Goal: Browse casually

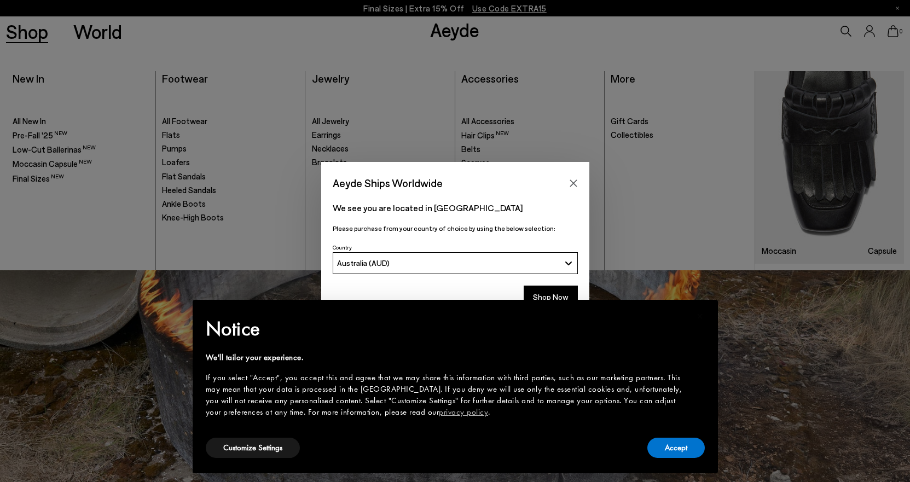
click at [577, 180] on icon "Close" at bounding box center [573, 183] width 9 height 9
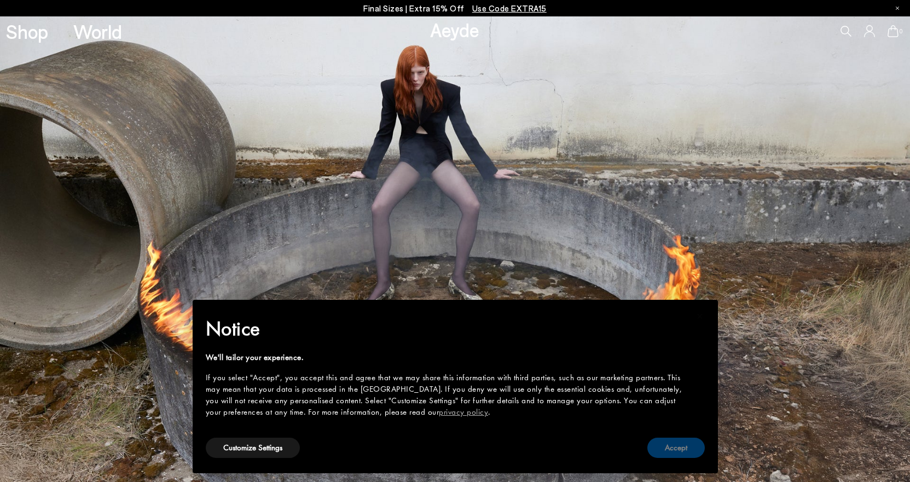
click at [686, 445] on button "Accept" at bounding box center [676, 448] width 57 height 20
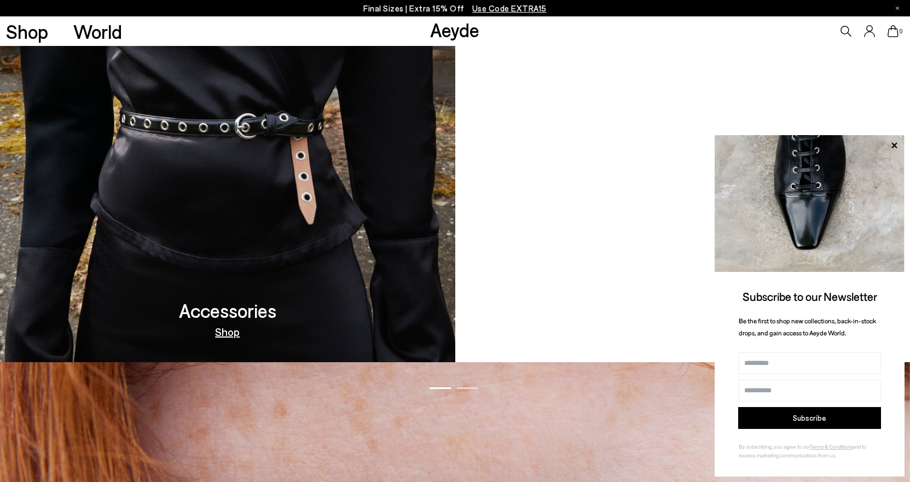
scroll to position [1478, 0]
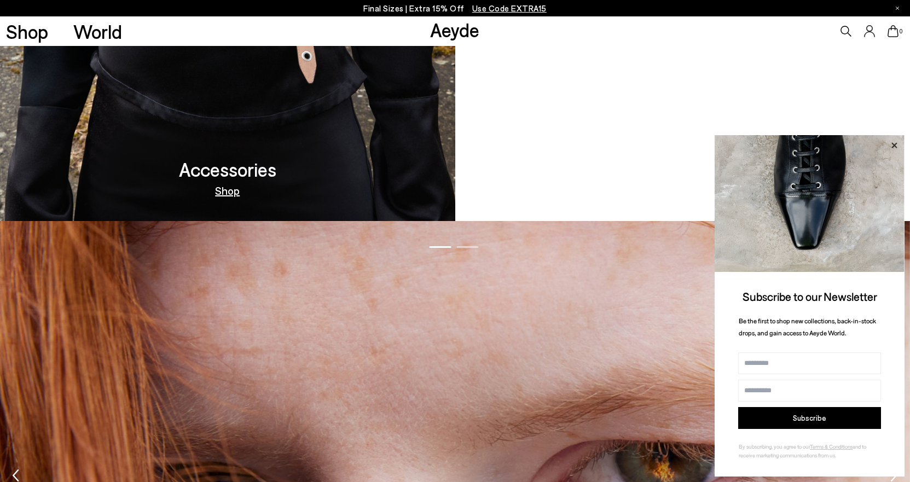
click at [897, 142] on icon at bounding box center [894, 145] width 14 height 14
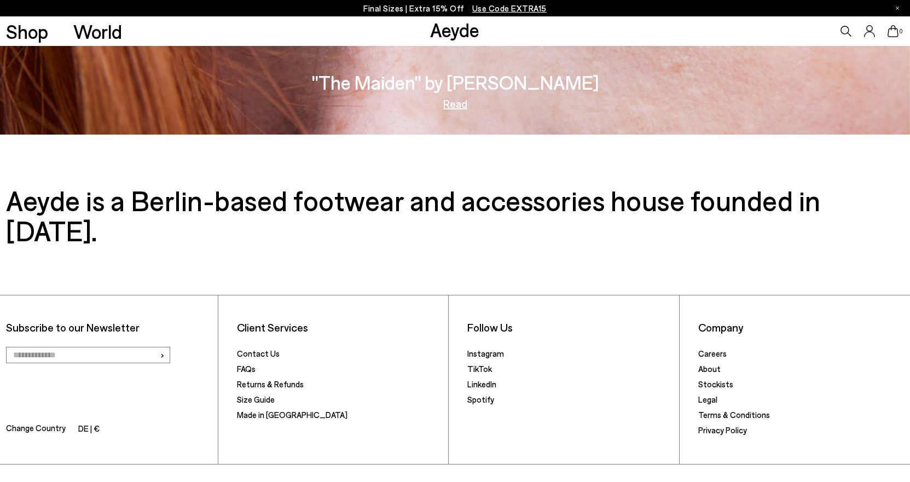
scroll to position [2092, 0]
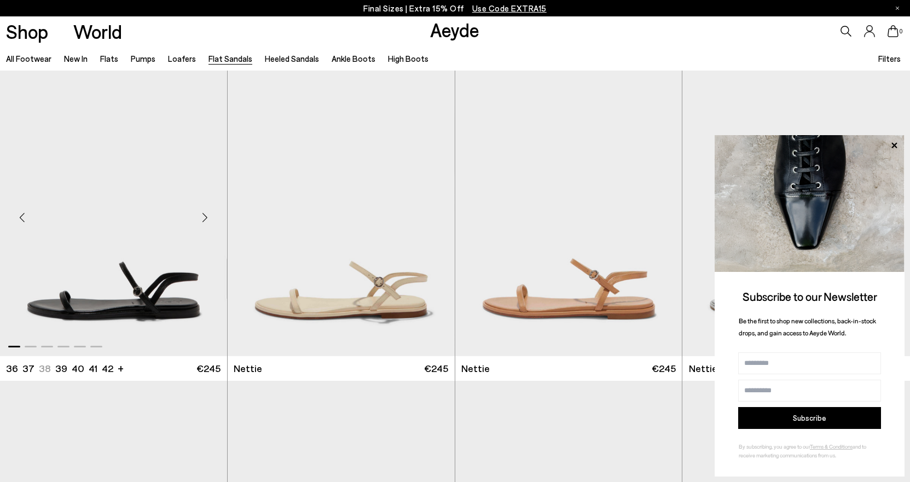
click at [208, 216] on div "Next slide" at bounding box center [205, 217] width 33 height 33
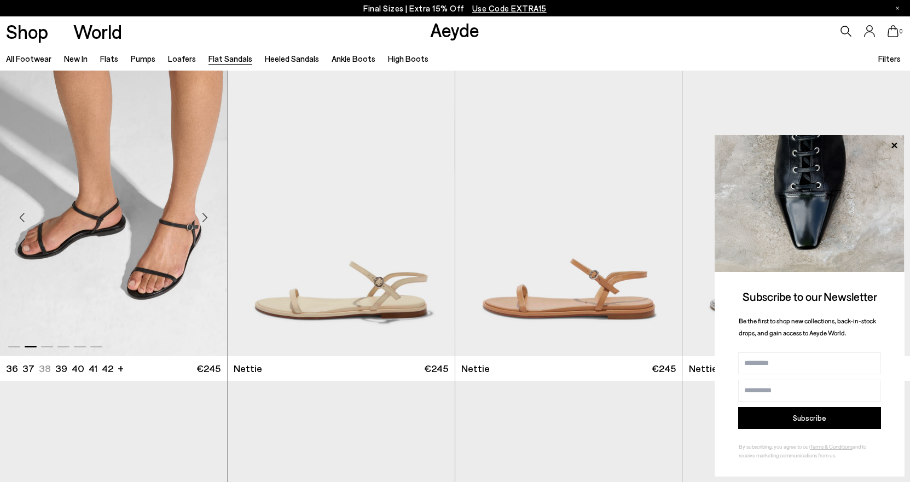
click at [208, 216] on div "Next slide" at bounding box center [205, 217] width 33 height 33
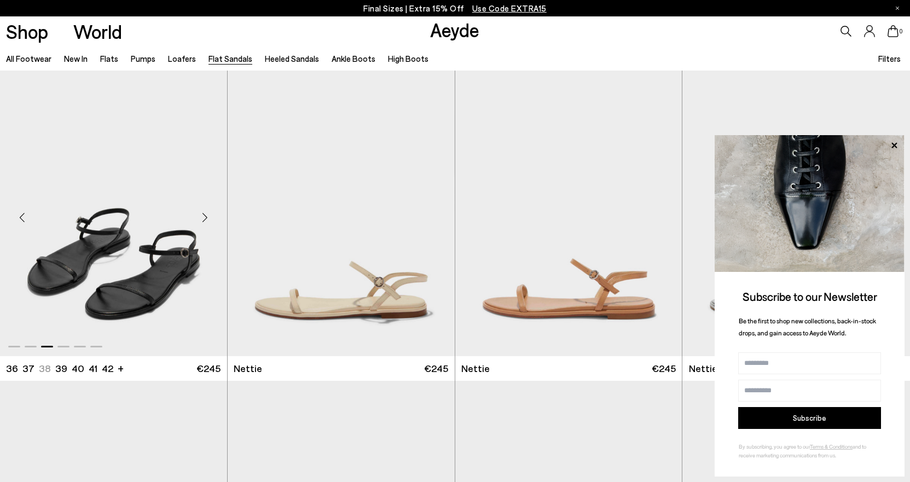
click at [208, 216] on div "Next slide" at bounding box center [205, 217] width 33 height 33
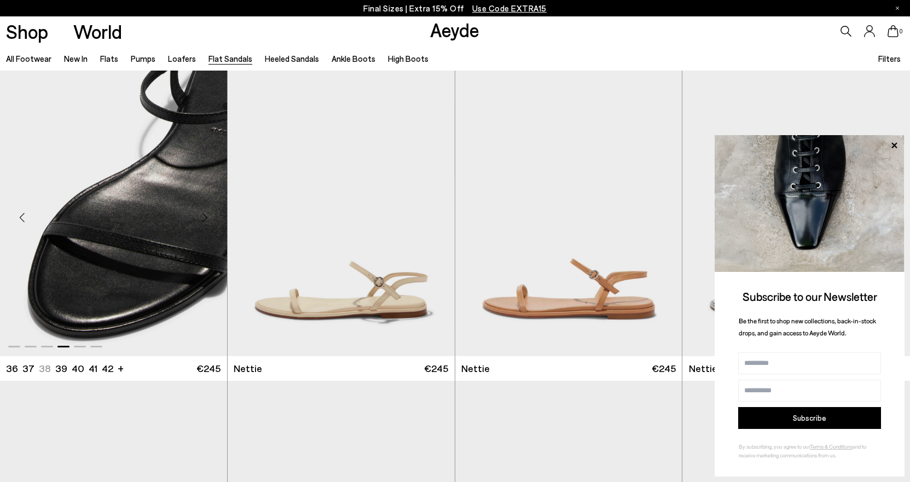
click at [208, 216] on div "Next slide" at bounding box center [205, 217] width 33 height 33
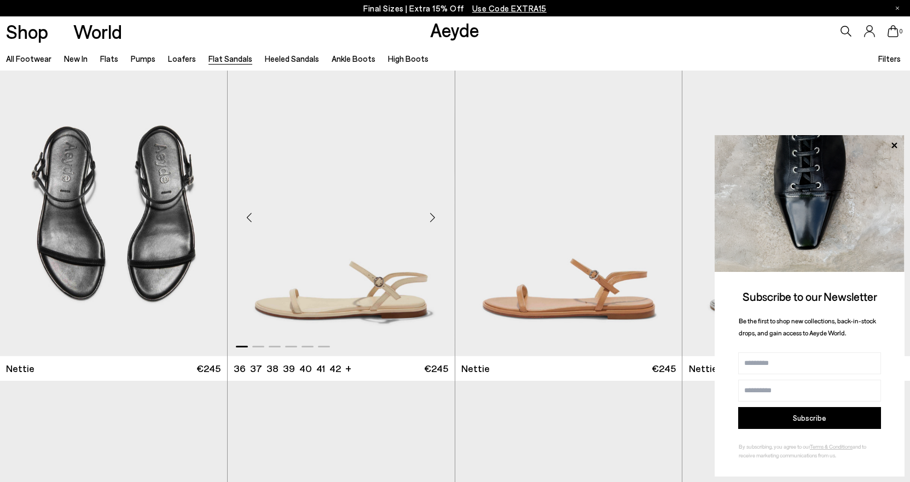
click at [430, 215] on div "Next slide" at bounding box center [433, 217] width 33 height 33
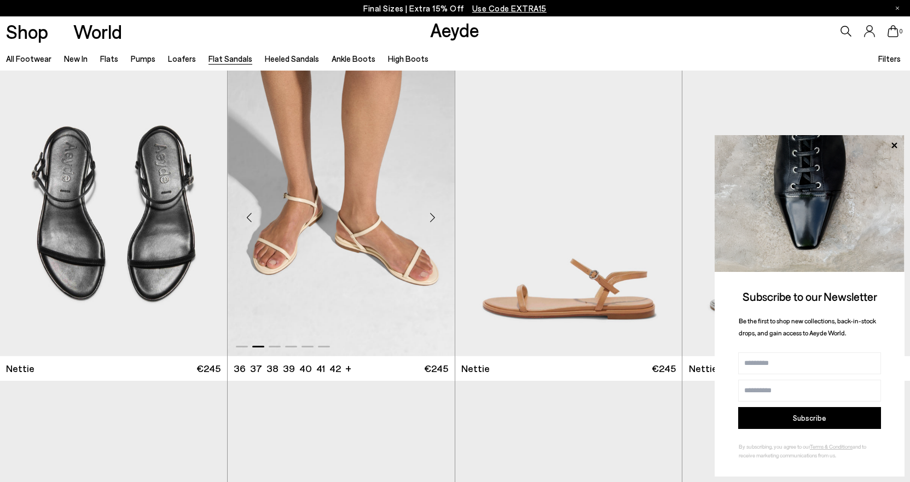
click at [430, 215] on div "Next slide" at bounding box center [433, 217] width 33 height 33
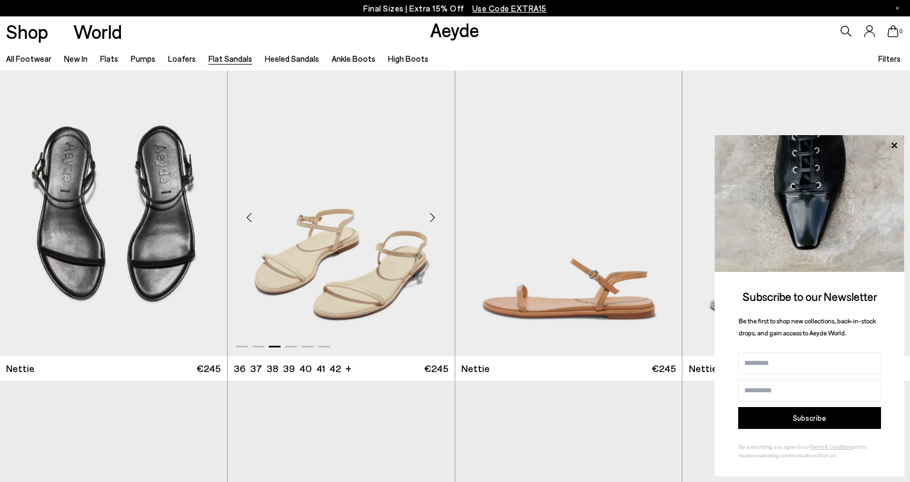
click at [430, 215] on div "Next slide" at bounding box center [433, 217] width 33 height 33
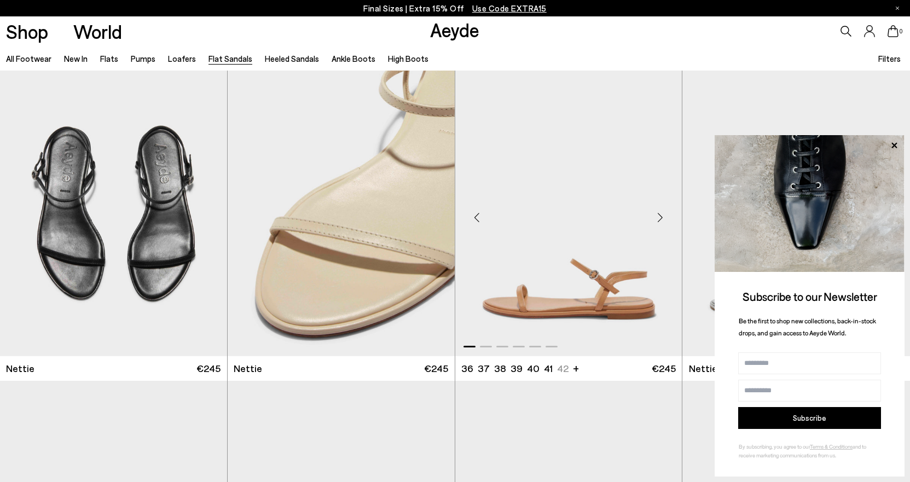
click at [657, 216] on div "Next slide" at bounding box center [660, 217] width 33 height 33
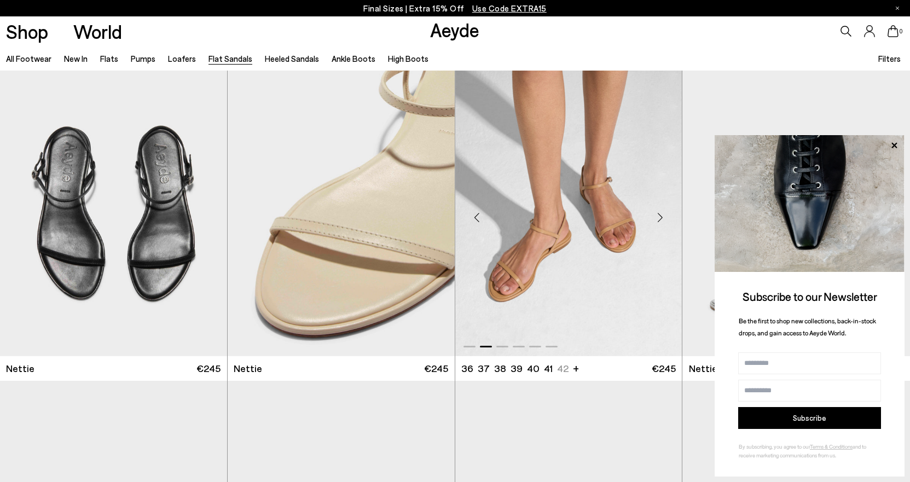
click at [657, 216] on div "Next slide" at bounding box center [660, 217] width 33 height 33
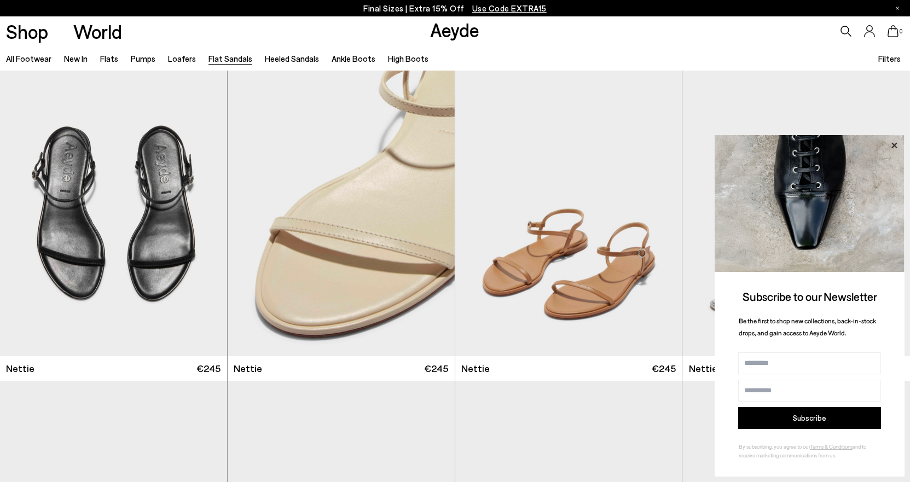
click at [893, 145] on icon at bounding box center [894, 145] width 14 height 14
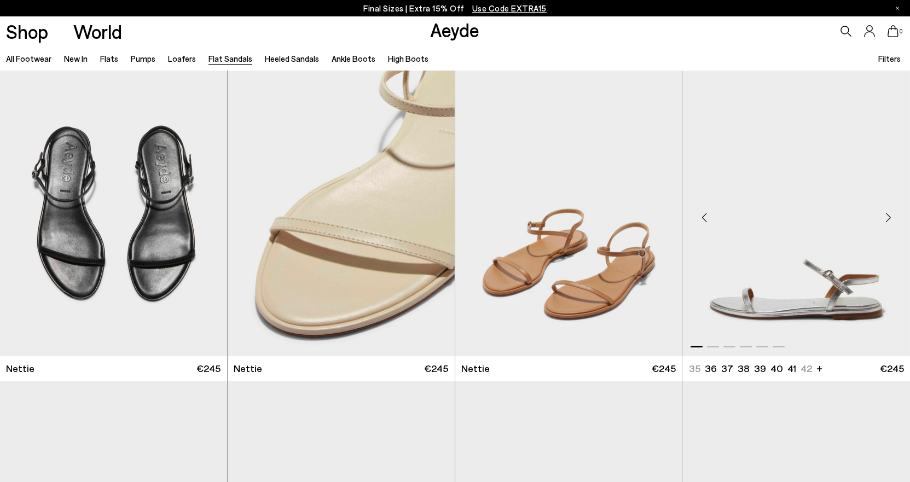
click at [893, 216] on div "Next slide" at bounding box center [888, 217] width 33 height 33
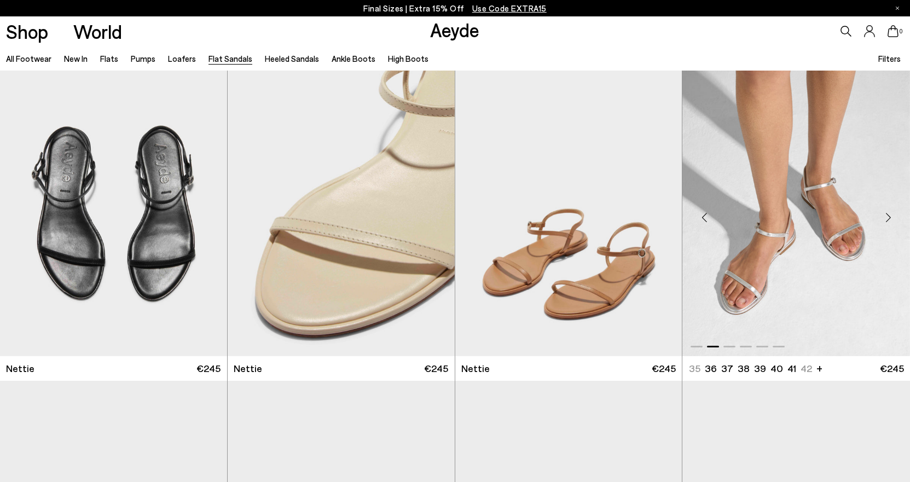
click at [893, 216] on div "Next slide" at bounding box center [888, 217] width 33 height 33
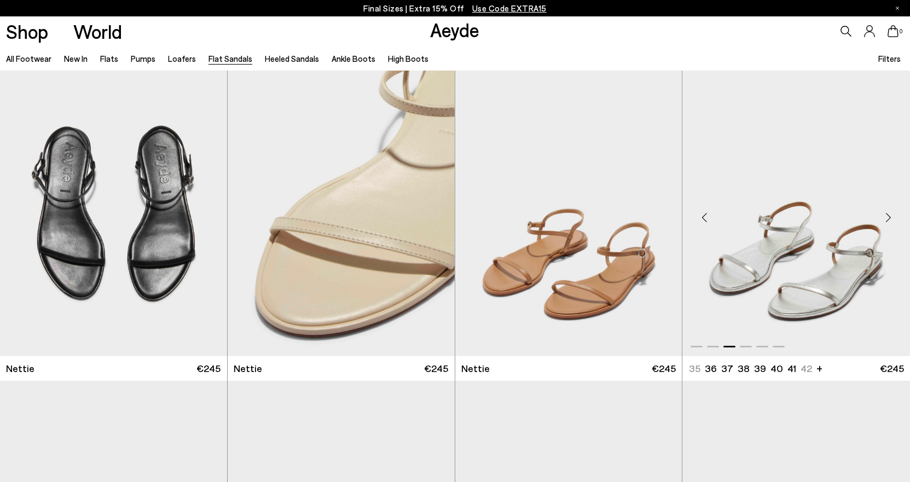
click at [890, 216] on div "Next slide" at bounding box center [888, 217] width 33 height 33
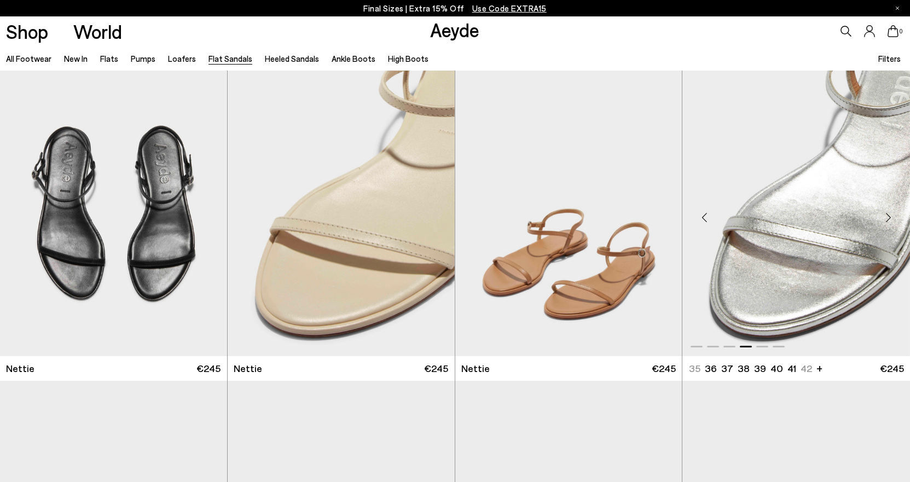
click at [887, 216] on div "Next slide" at bounding box center [888, 217] width 33 height 33
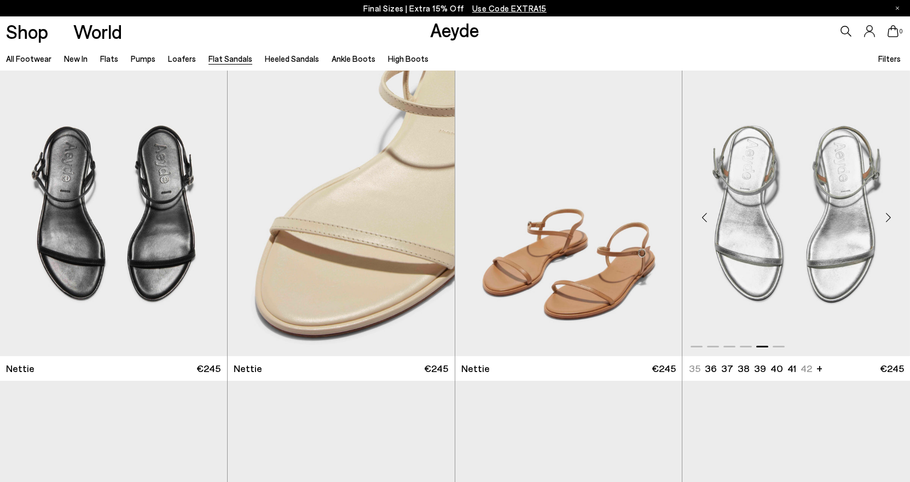
click at [885, 216] on div "Next slide" at bounding box center [888, 217] width 33 height 33
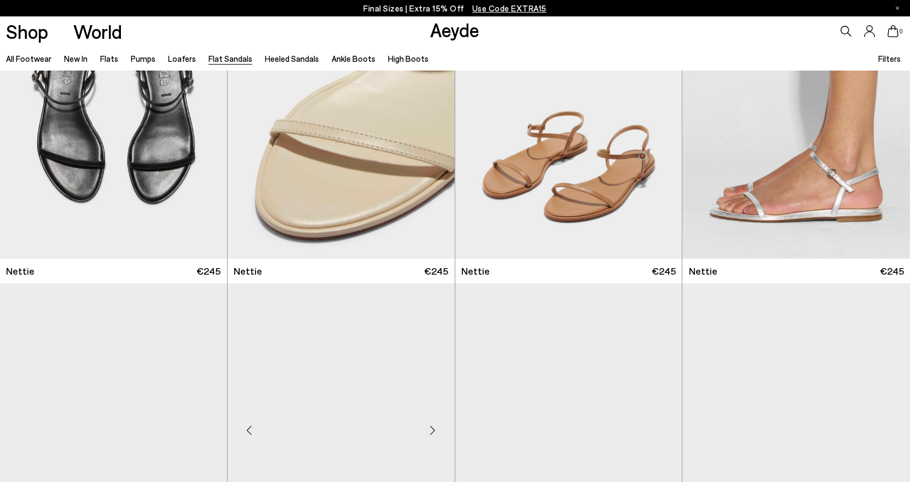
scroll to position [219, 0]
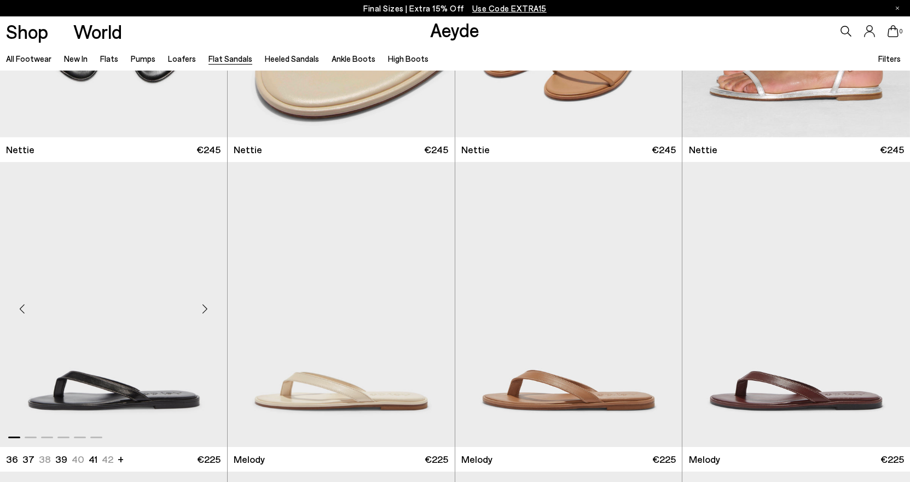
click at [201, 310] on div "Next slide" at bounding box center [205, 308] width 33 height 33
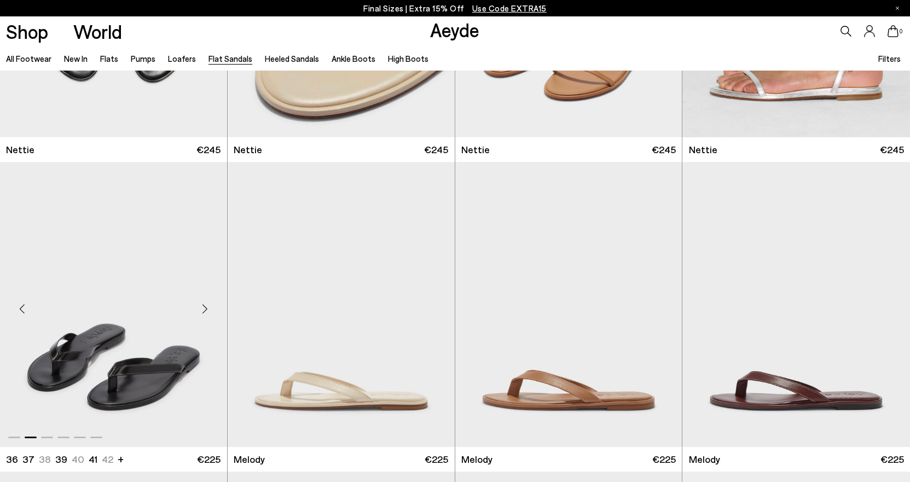
click at [201, 310] on div "Next slide" at bounding box center [205, 308] width 33 height 33
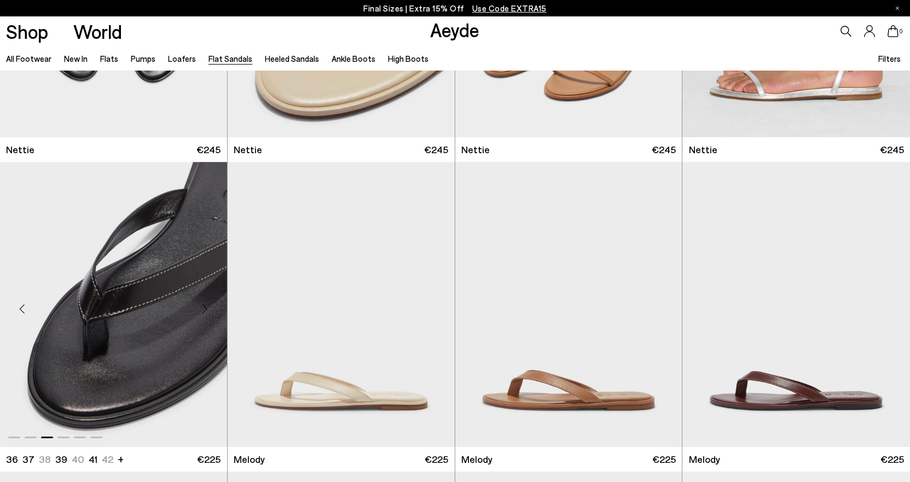
click at [201, 310] on div "Next slide" at bounding box center [205, 308] width 33 height 33
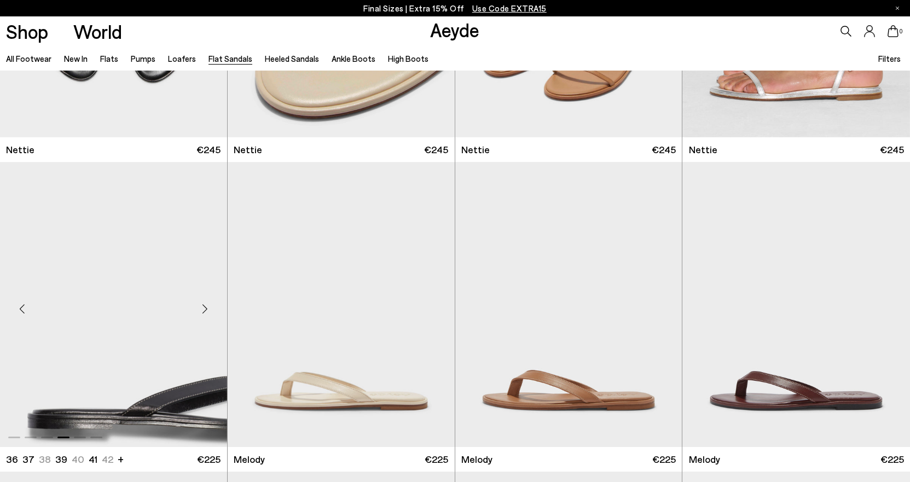
click at [201, 310] on div "Next slide" at bounding box center [205, 308] width 33 height 33
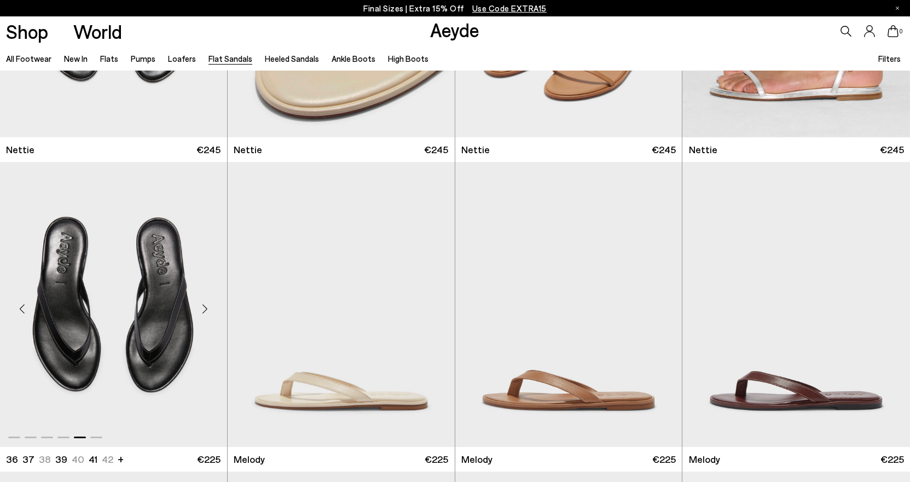
click at [201, 310] on div "Next slide" at bounding box center [205, 308] width 33 height 33
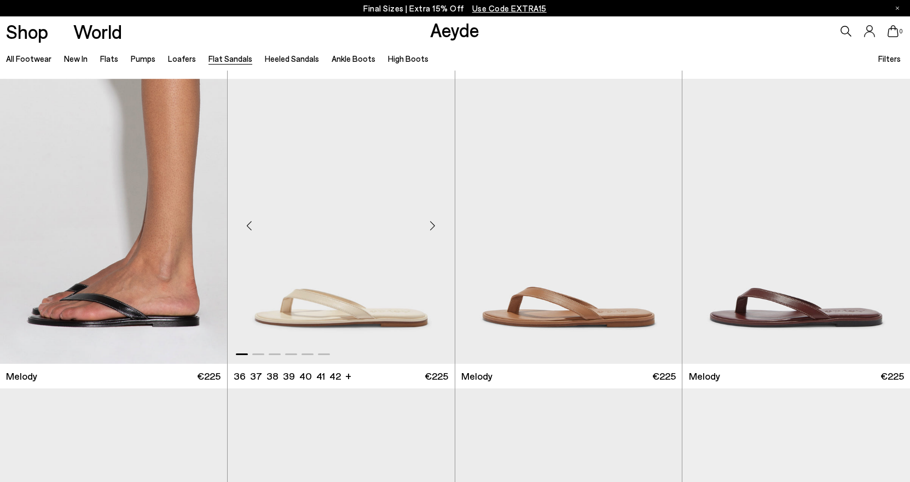
scroll to position [328, 0]
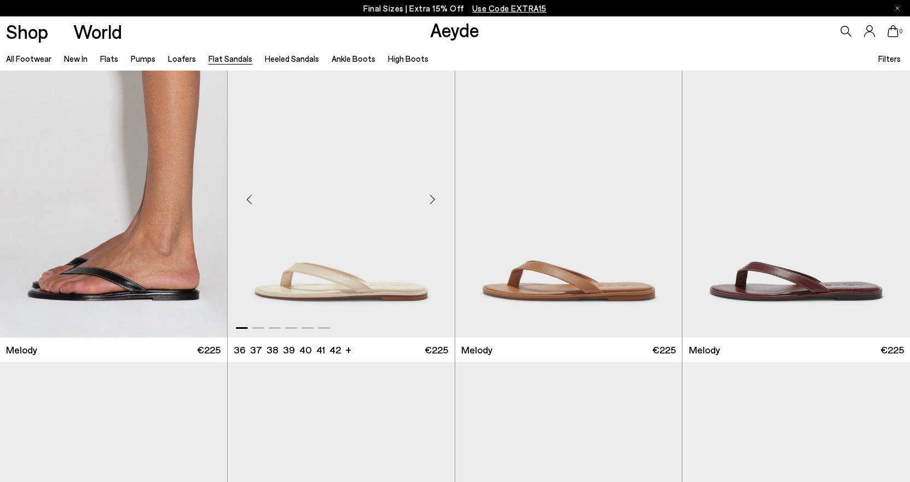
click at [430, 199] on div "Next slide" at bounding box center [433, 199] width 33 height 33
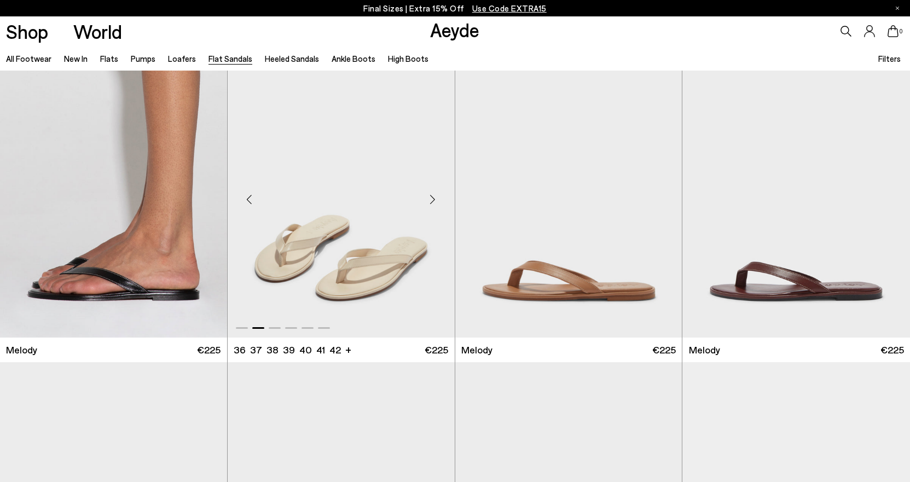
click at [430, 199] on div "Next slide" at bounding box center [433, 199] width 33 height 33
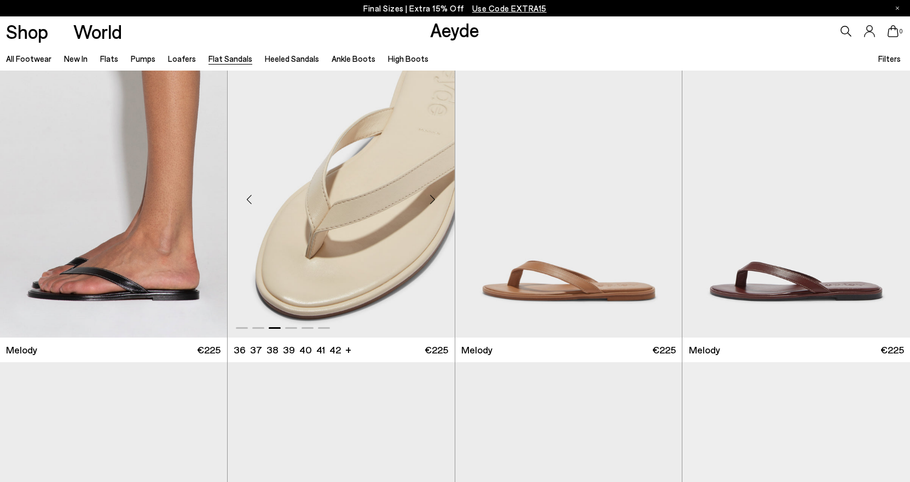
click at [430, 199] on div "Next slide" at bounding box center [433, 199] width 33 height 33
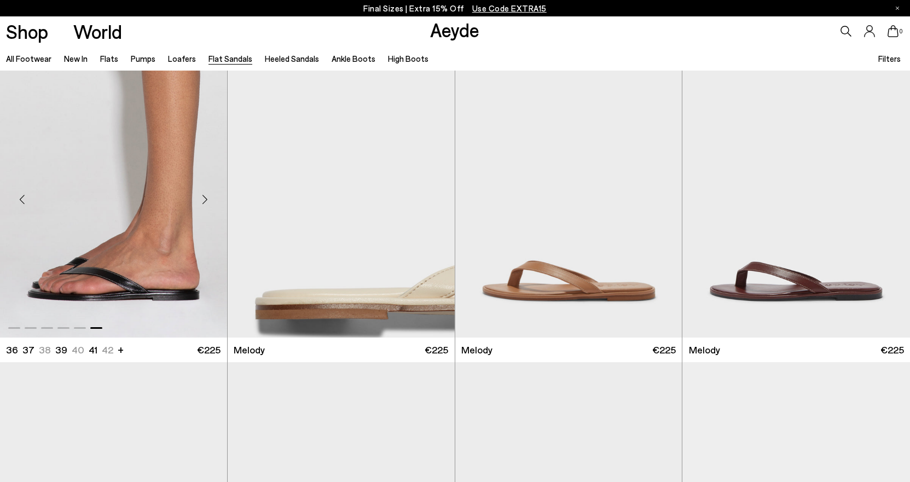
click at [205, 204] on div "Next slide" at bounding box center [205, 199] width 33 height 33
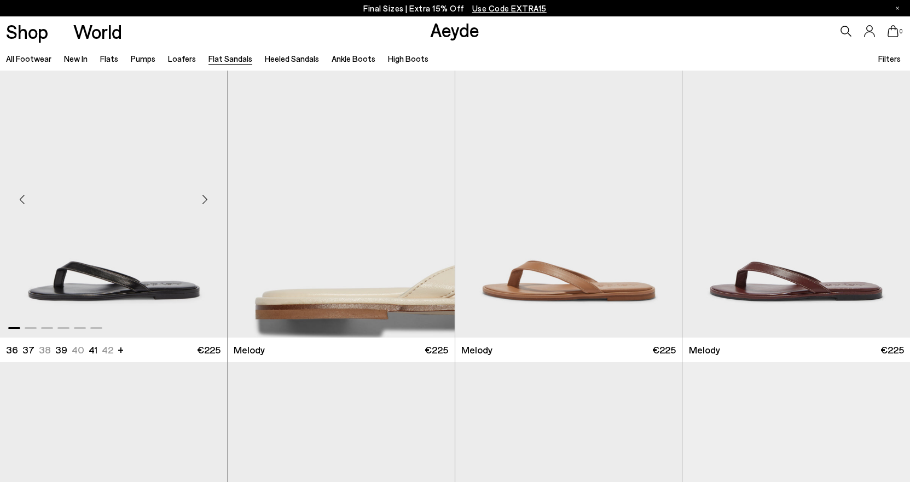
click at [205, 201] on div "Next slide" at bounding box center [205, 199] width 33 height 33
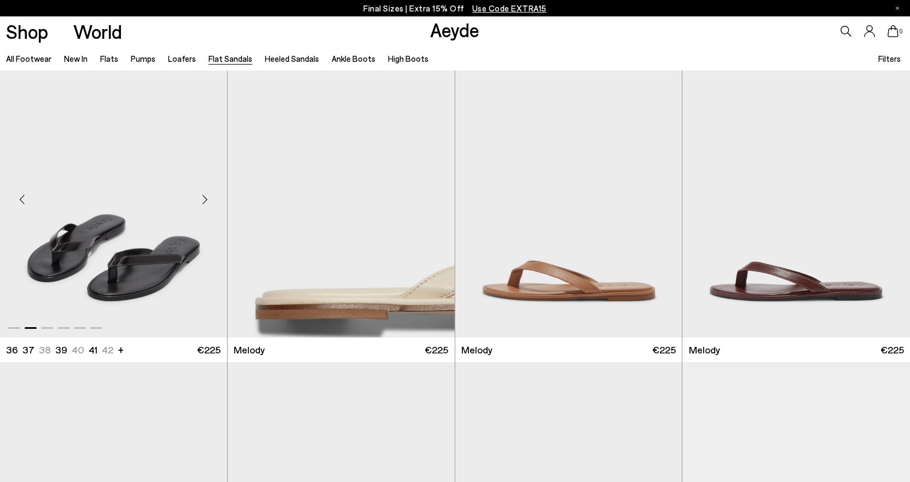
click at [205, 201] on div "Next slide" at bounding box center [205, 199] width 33 height 33
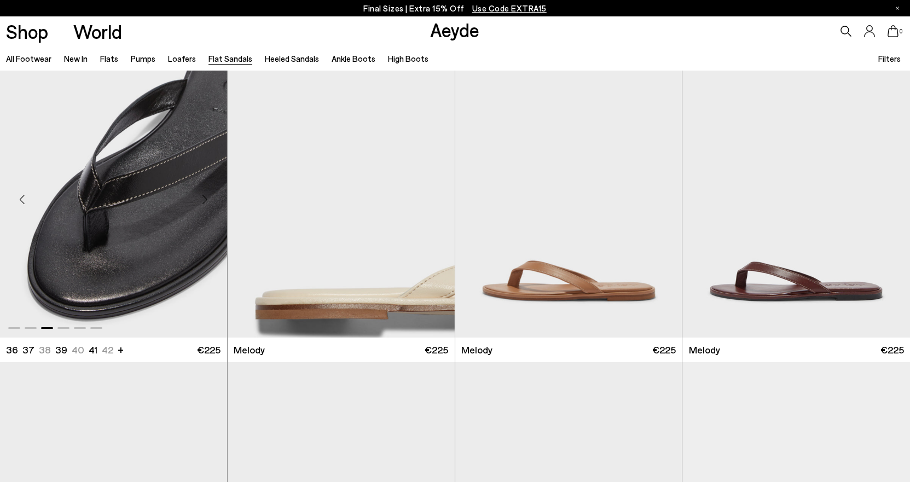
click at [205, 201] on div "Next slide" at bounding box center [205, 199] width 33 height 33
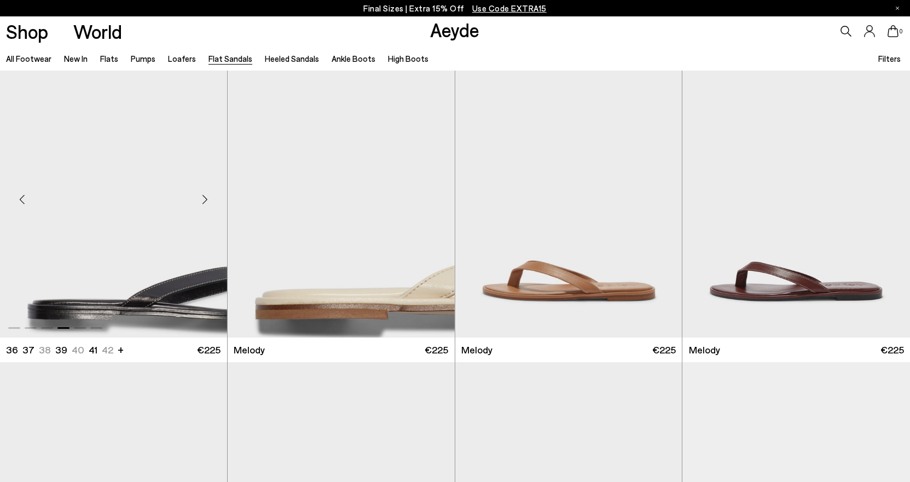
click at [205, 201] on div "Next slide" at bounding box center [205, 199] width 33 height 33
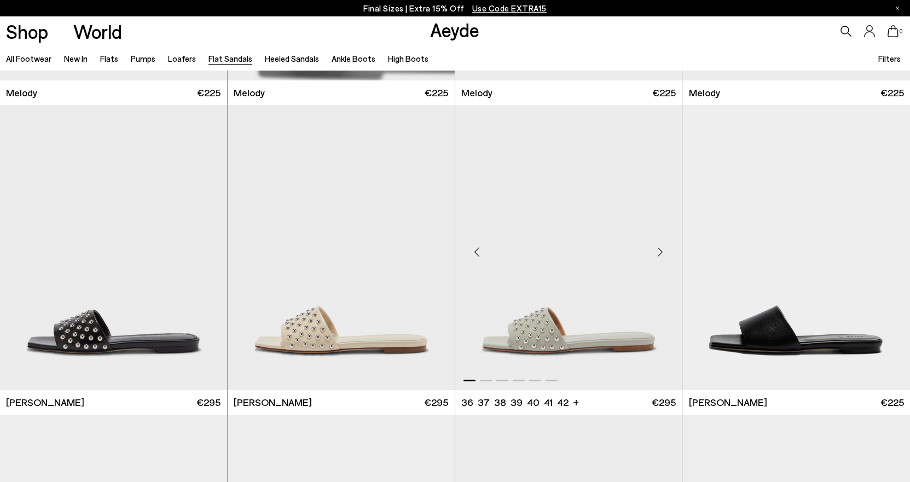
scroll to position [657, 0]
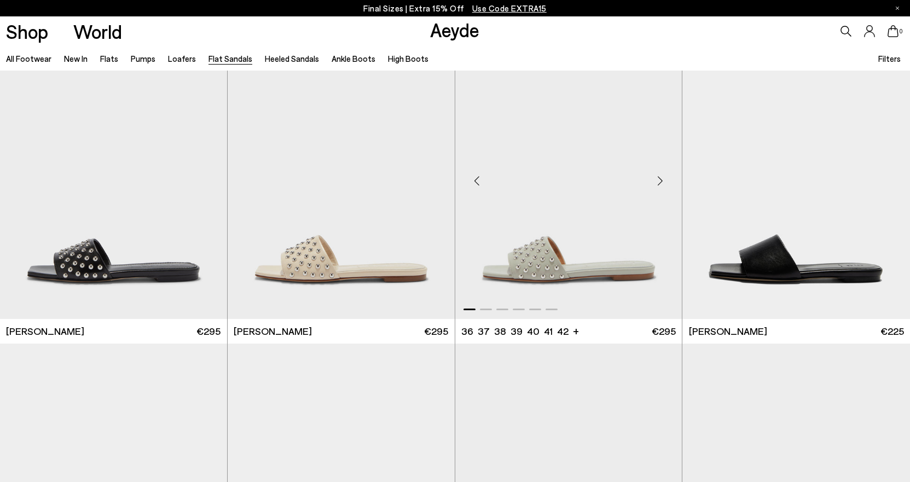
click at [660, 183] on div "Next slide" at bounding box center [660, 181] width 33 height 33
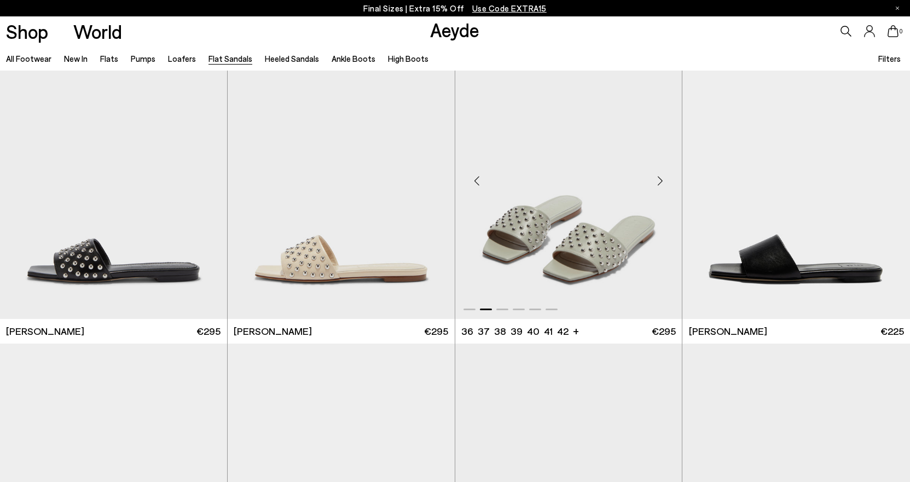
click at [660, 183] on div "Next slide" at bounding box center [660, 181] width 33 height 33
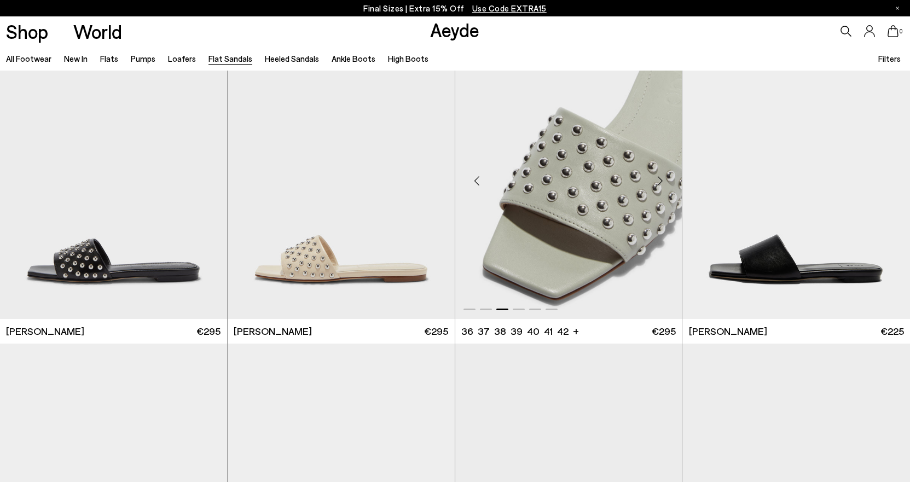
click at [660, 183] on div "Next slide" at bounding box center [660, 181] width 33 height 33
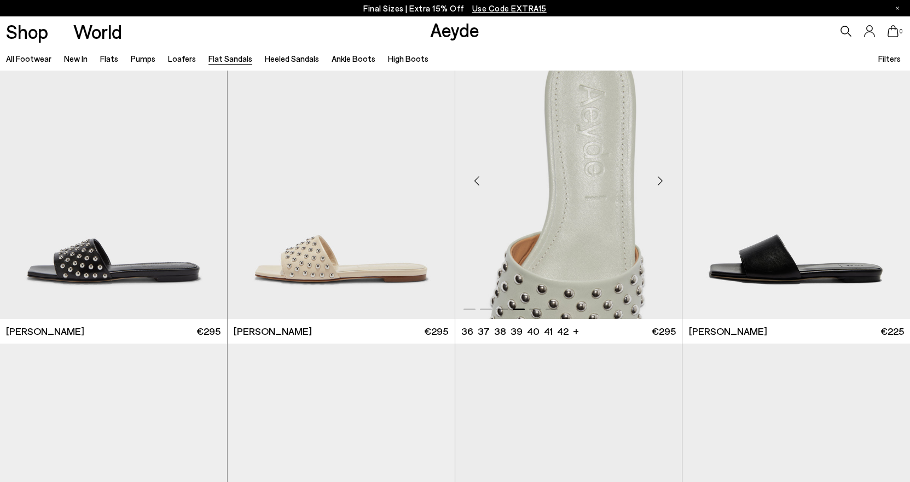
click at [660, 183] on div "Next slide" at bounding box center [660, 181] width 33 height 33
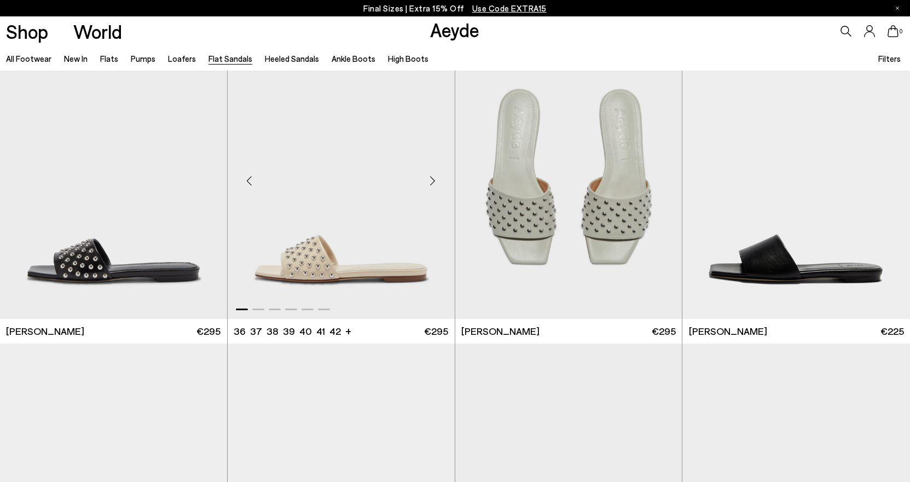
click at [430, 178] on div "Next slide" at bounding box center [433, 181] width 33 height 33
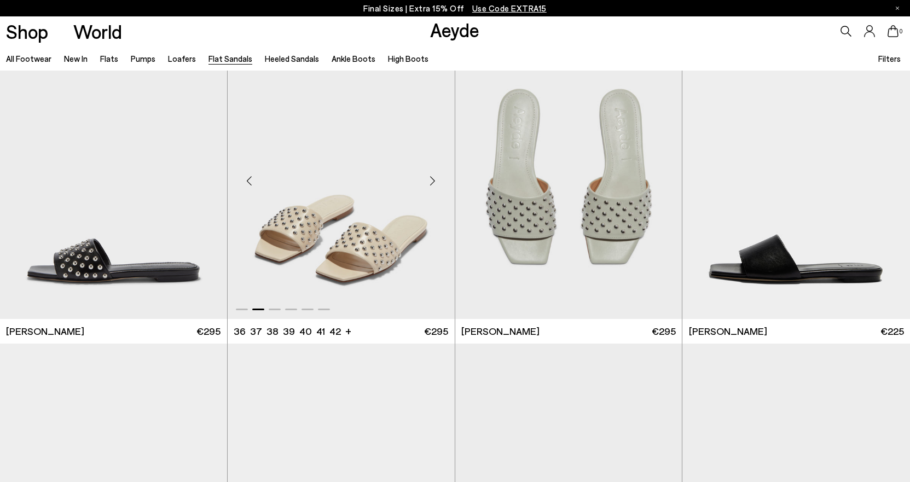
click at [430, 178] on div "Next slide" at bounding box center [433, 181] width 33 height 33
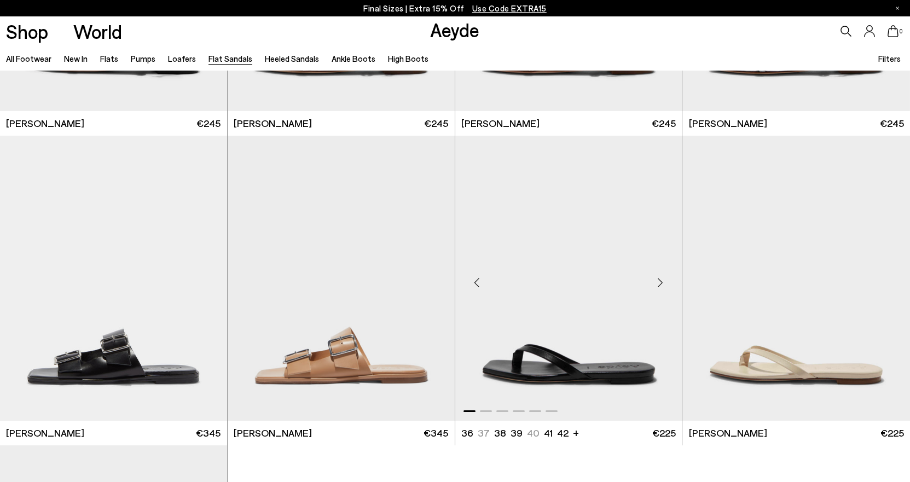
scroll to position [1533, 0]
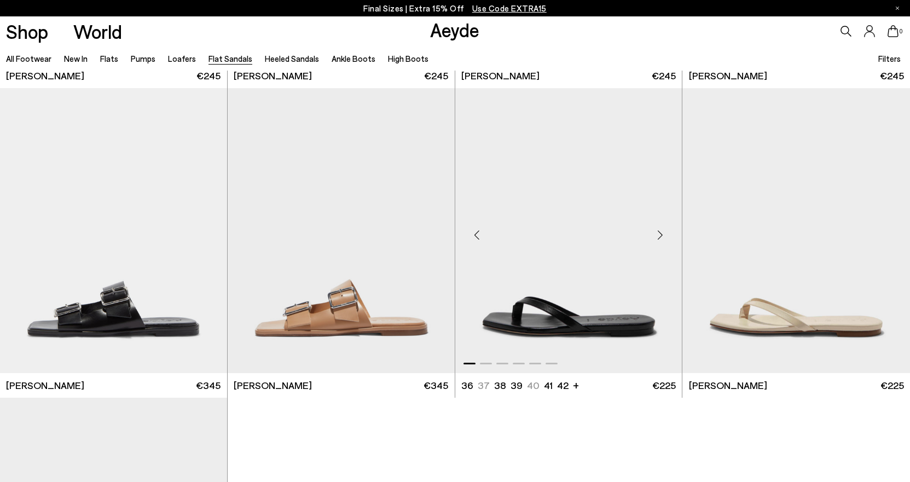
click at [660, 238] on div "Next slide" at bounding box center [660, 234] width 33 height 33
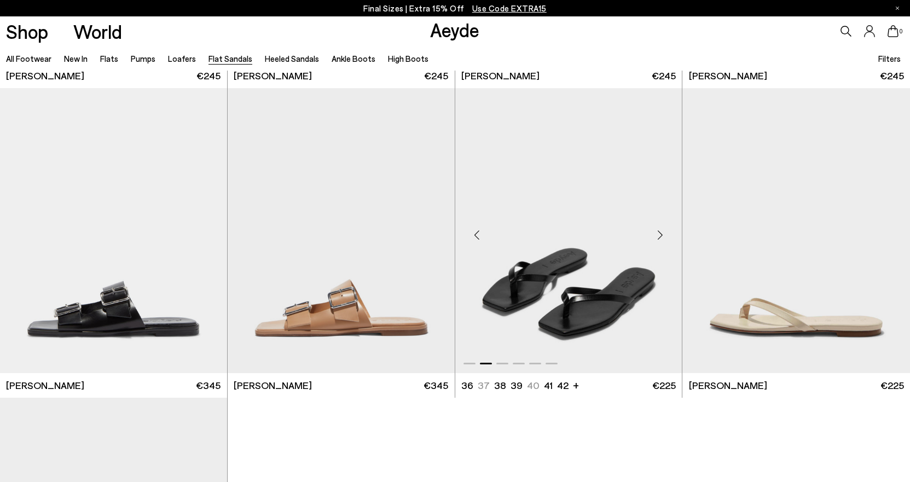
click at [660, 238] on div "Next slide" at bounding box center [660, 234] width 33 height 33
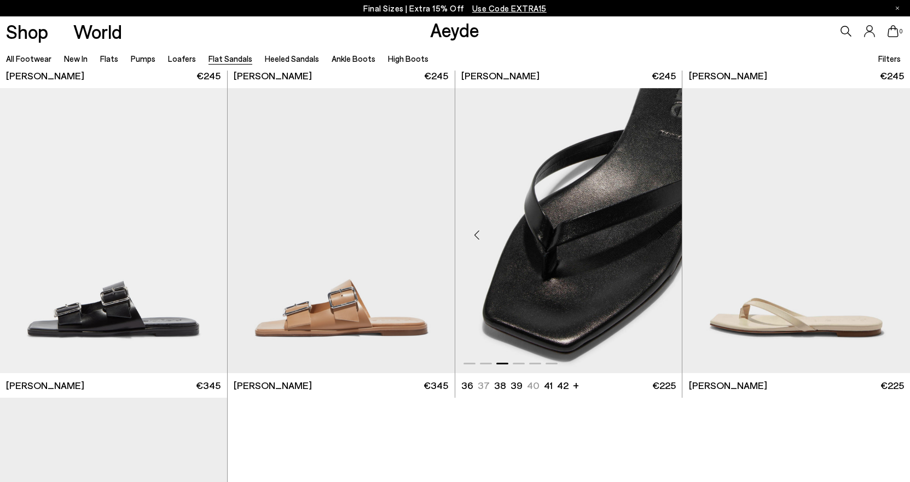
click at [660, 238] on div "Next slide" at bounding box center [660, 234] width 33 height 33
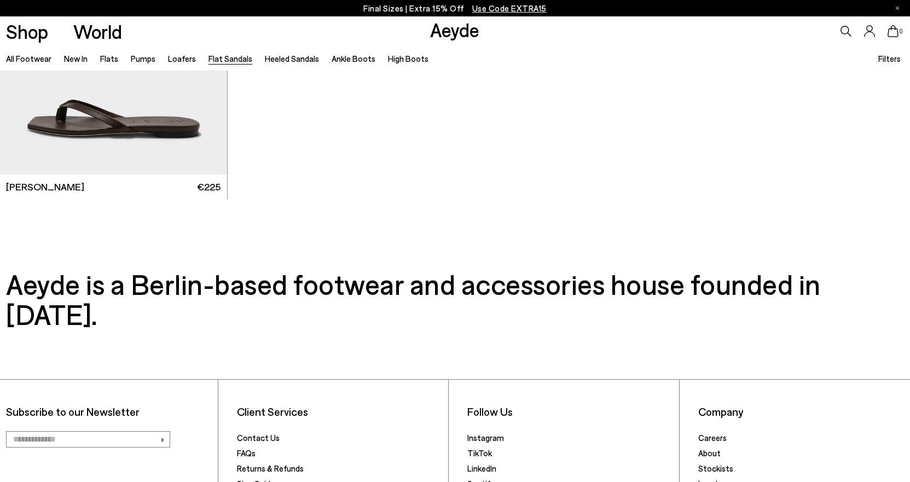
scroll to position [2140, 0]
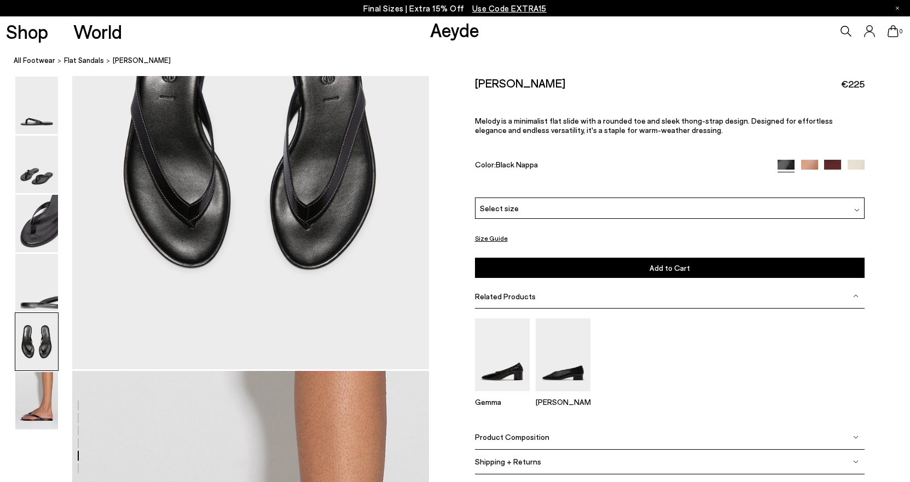
scroll to position [1916, 0]
